Goal: Find specific page/section: Find specific page/section

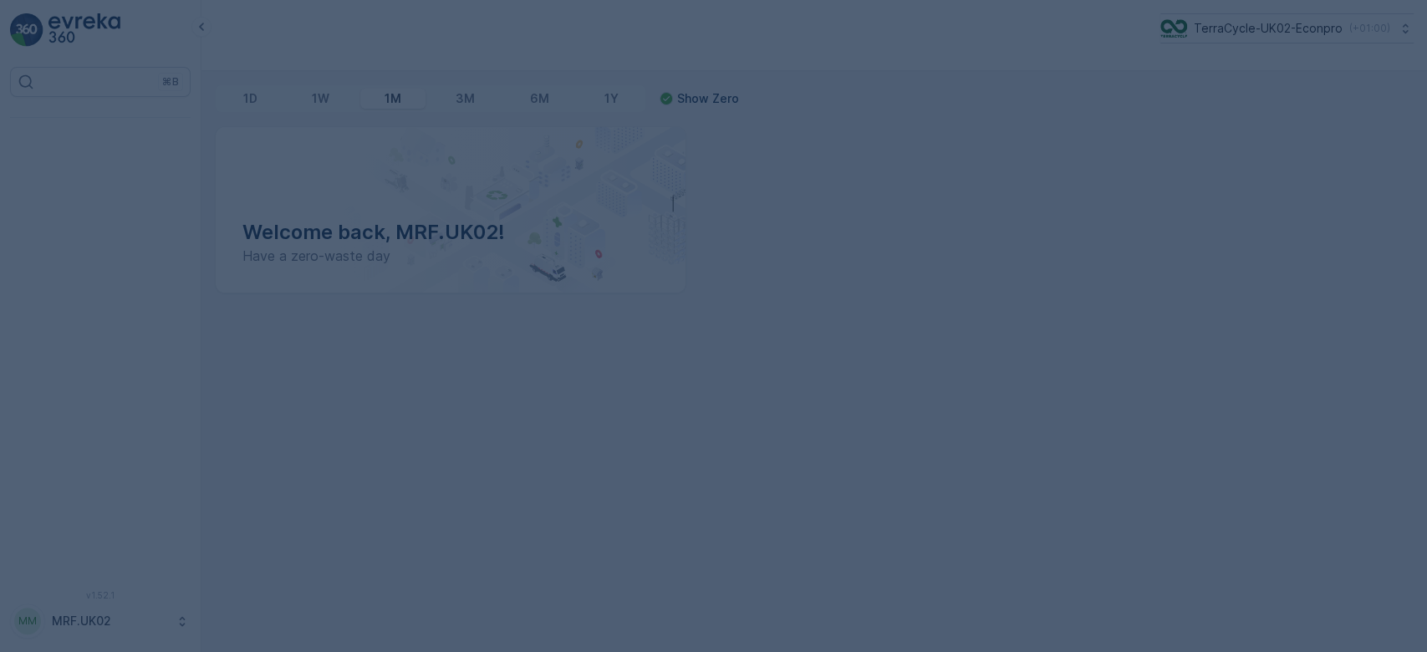
click at [316, 240] on div at bounding box center [713, 326] width 1427 height 652
click at [315, 237] on div at bounding box center [713, 326] width 1427 height 652
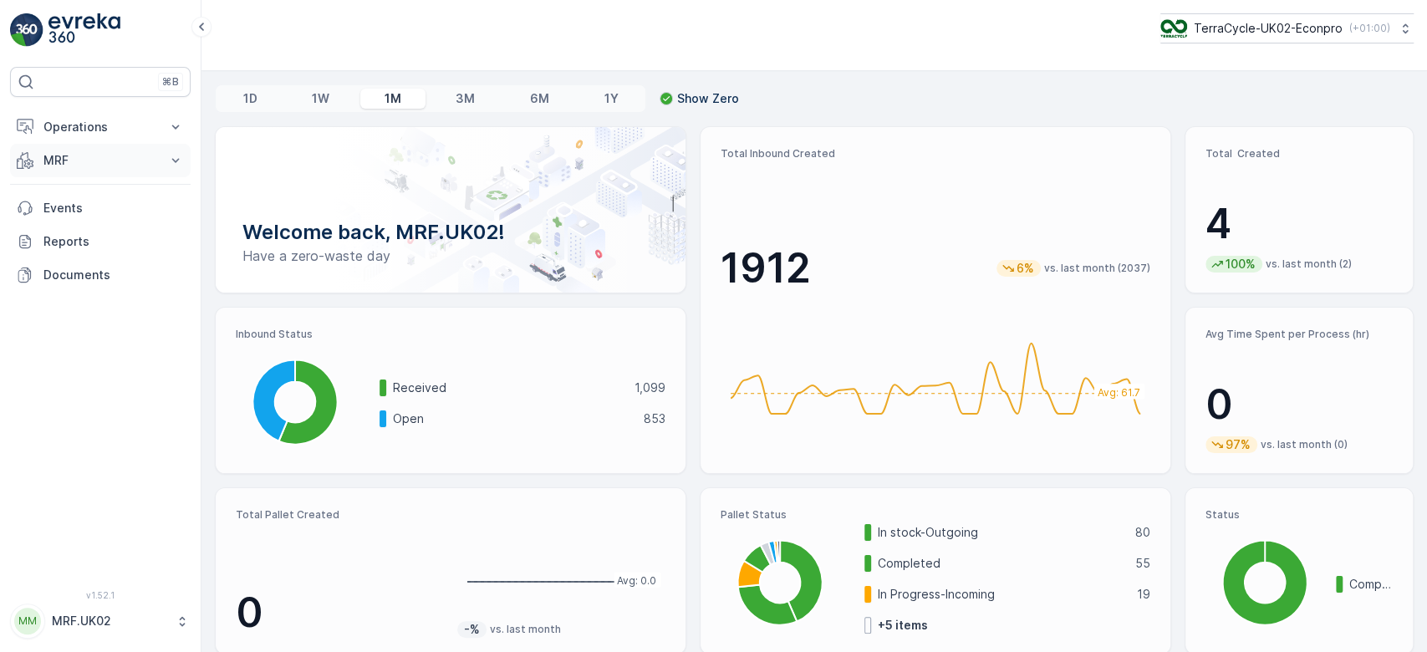
click at [150, 150] on button "MRF" at bounding box center [100, 160] width 181 height 33
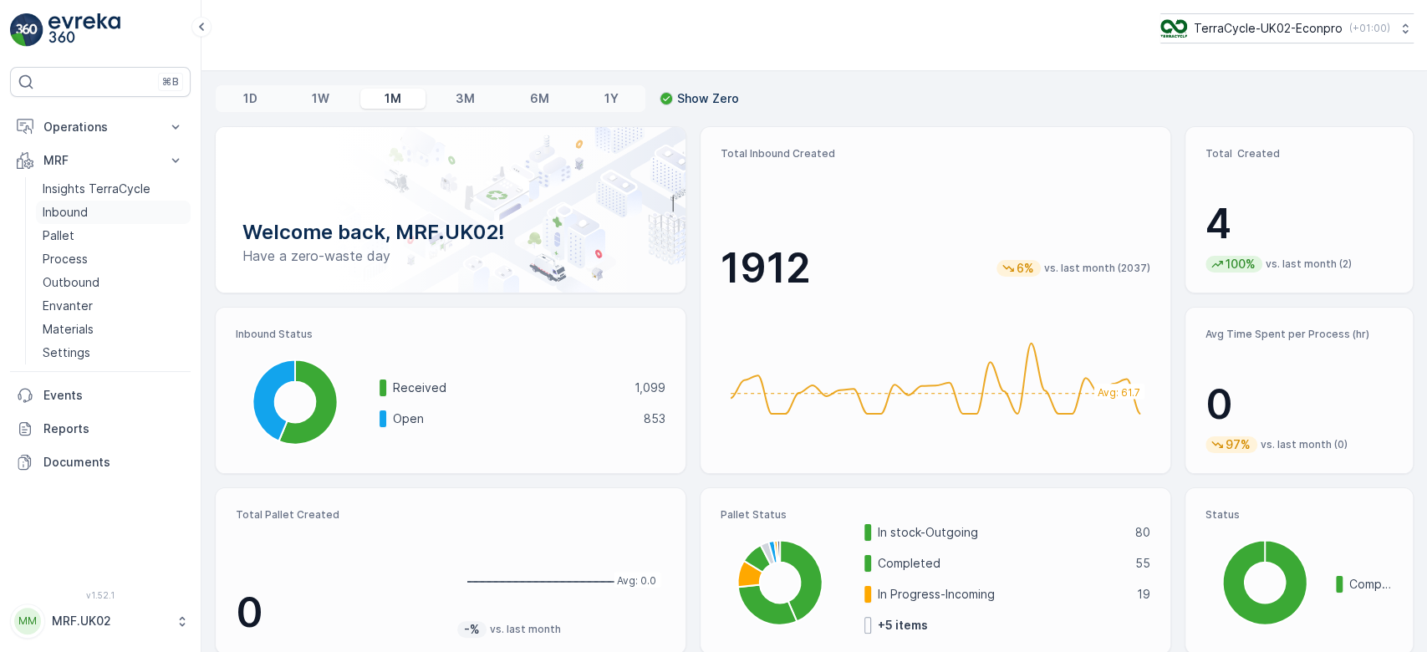
click at [120, 215] on link "Inbound" at bounding box center [113, 212] width 155 height 23
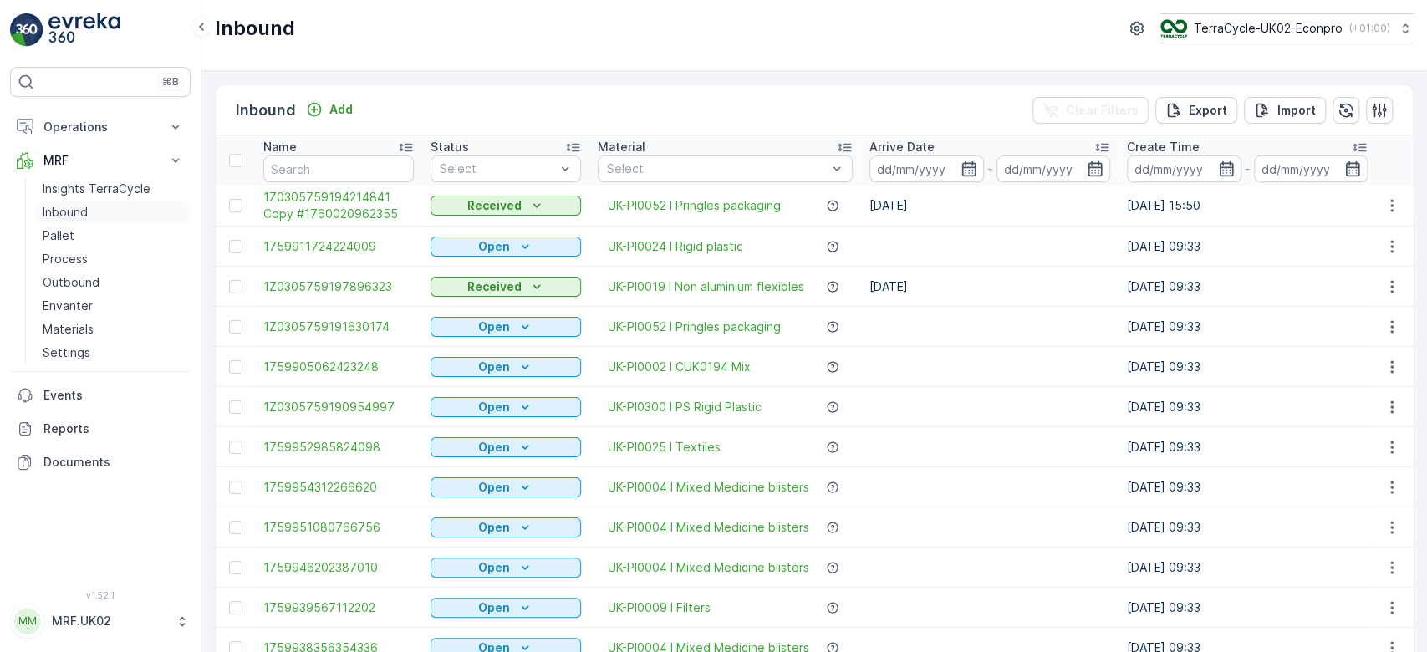
click at [72, 211] on p "Inbound" at bounding box center [65, 212] width 45 height 17
click at [288, 168] on input "text" at bounding box center [338, 168] width 150 height 27
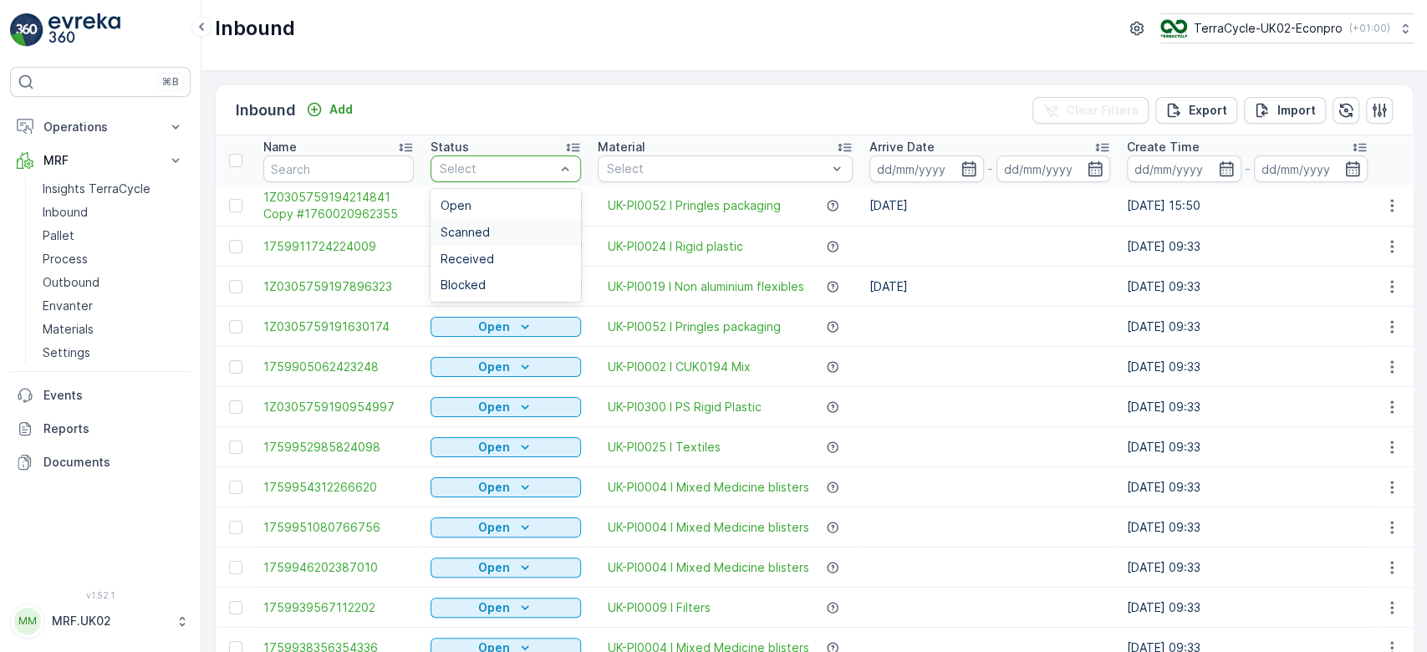
click at [456, 226] on span "Scanned" at bounding box center [464, 232] width 49 height 13
